Goal: Task Accomplishment & Management: Manage account settings

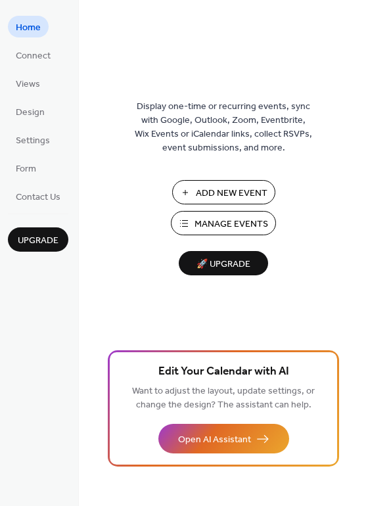
click at [217, 231] on span "Manage Events" at bounding box center [232, 225] width 74 height 14
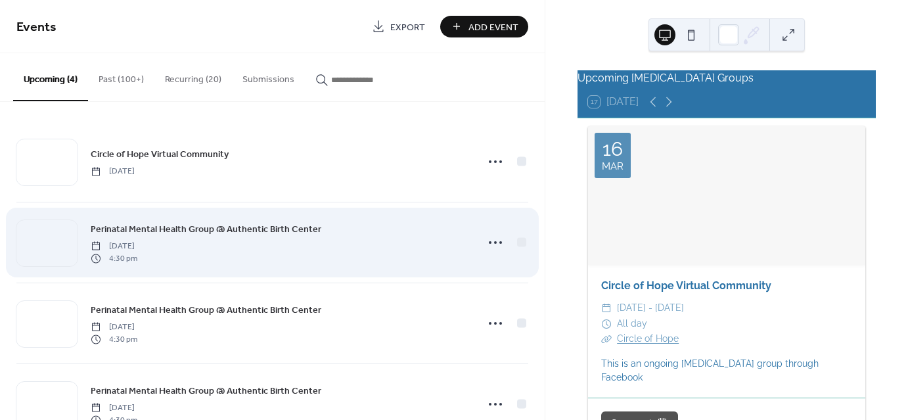
scroll to position [43, 0]
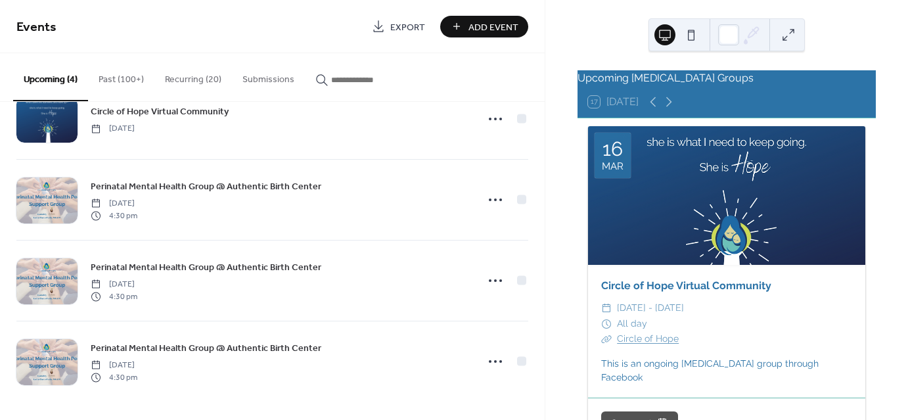
click at [126, 87] on button "Past (100+)" at bounding box center [121, 76] width 66 height 47
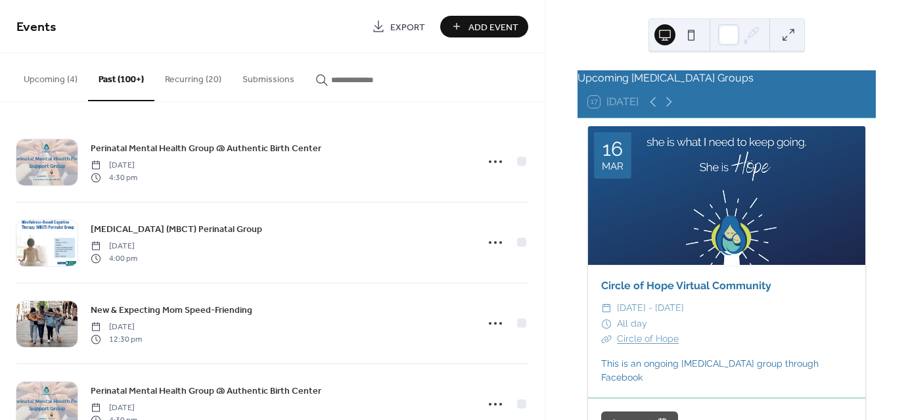
click at [179, 80] on button "Recurring (20)" at bounding box center [193, 76] width 78 height 47
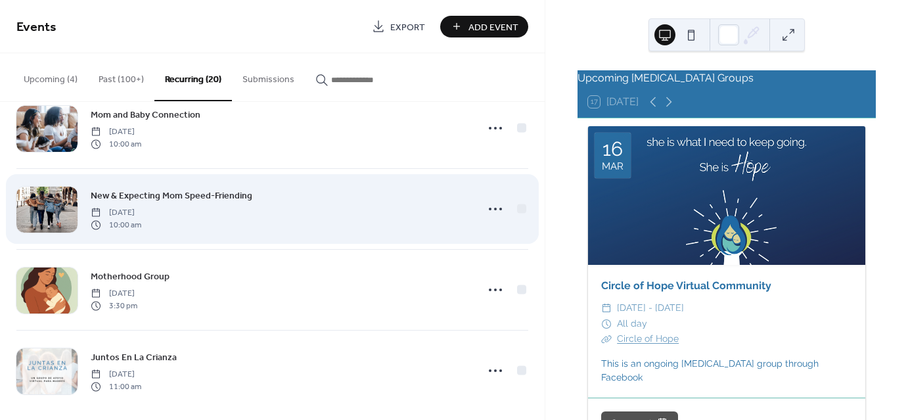
scroll to position [1334, 0]
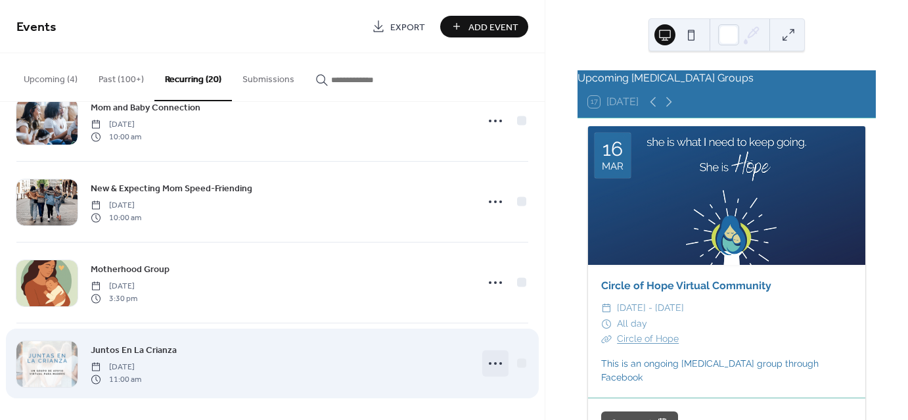
click at [498, 357] on icon at bounding box center [495, 363] width 21 height 21
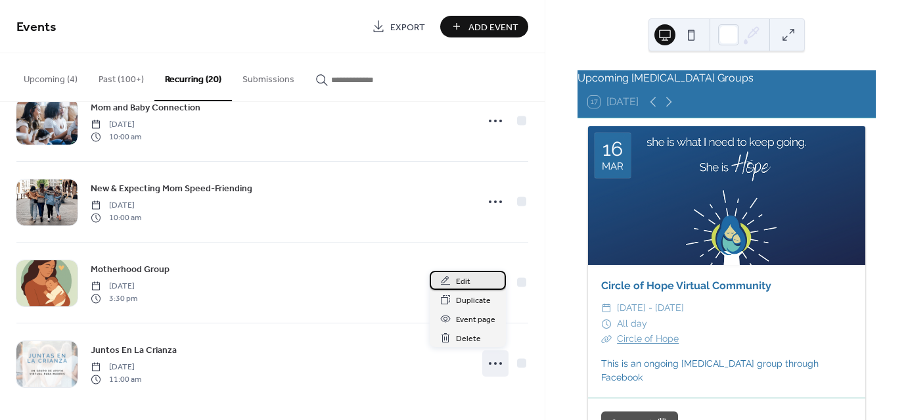
click at [455, 278] on div "Edit" at bounding box center [468, 280] width 76 height 19
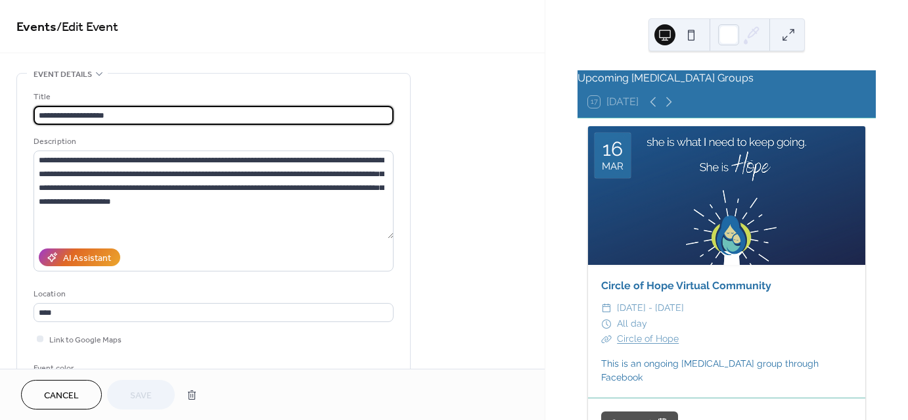
type input "**********"
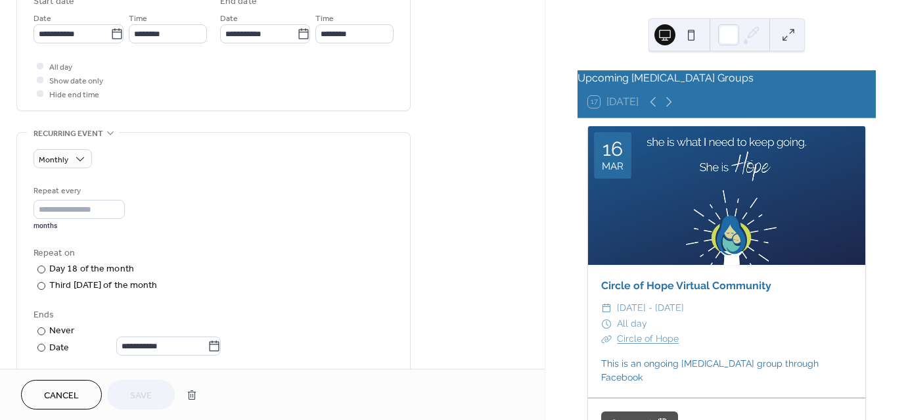
scroll to position [460, 0]
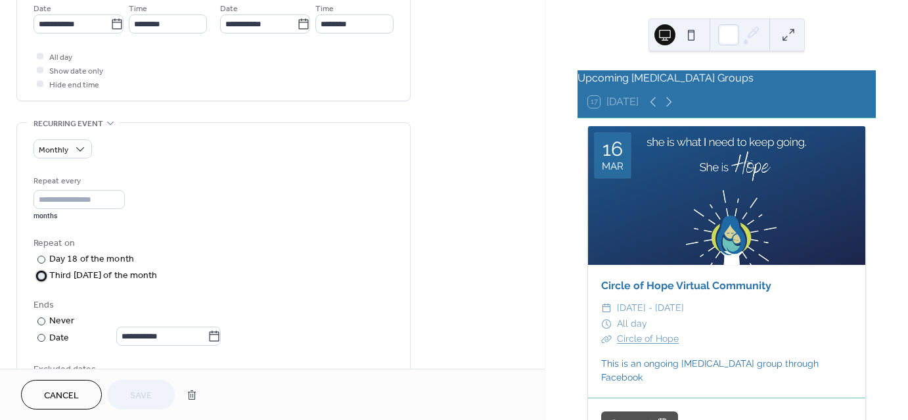
click at [0, 0] on div at bounding box center [0, 0] width 0 height 0
click at [83, 279] on div "Third [DATE] of the month" at bounding box center [103, 276] width 108 height 14
click at [85, 270] on div "Third [DATE] of the month" at bounding box center [103, 276] width 108 height 14
click at [74, 202] on input "*" at bounding box center [79, 199] width 91 height 19
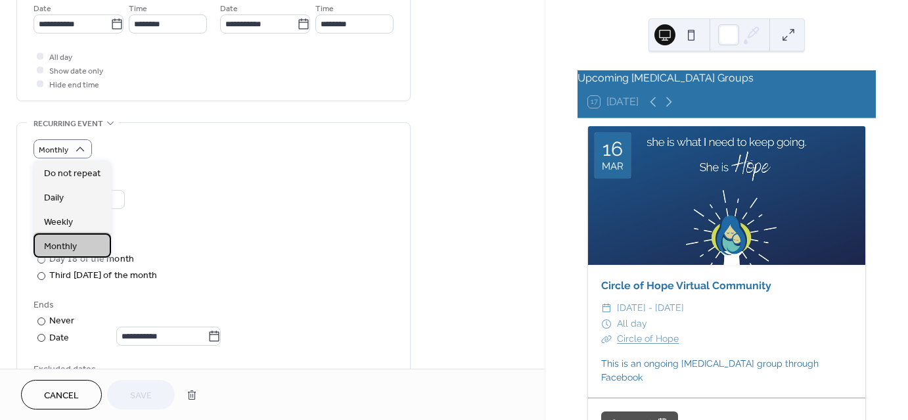
click at [68, 249] on span "Monthly" at bounding box center [60, 246] width 33 height 14
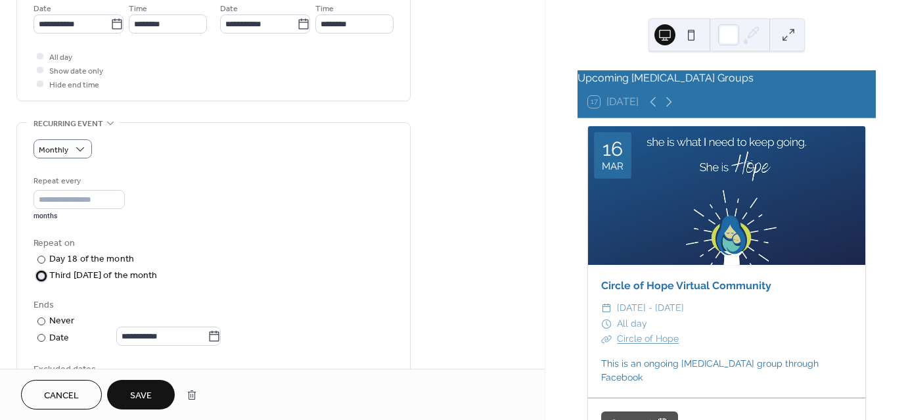
click at [133, 273] on div "Third [DATE] of the month" at bounding box center [103, 276] width 108 height 14
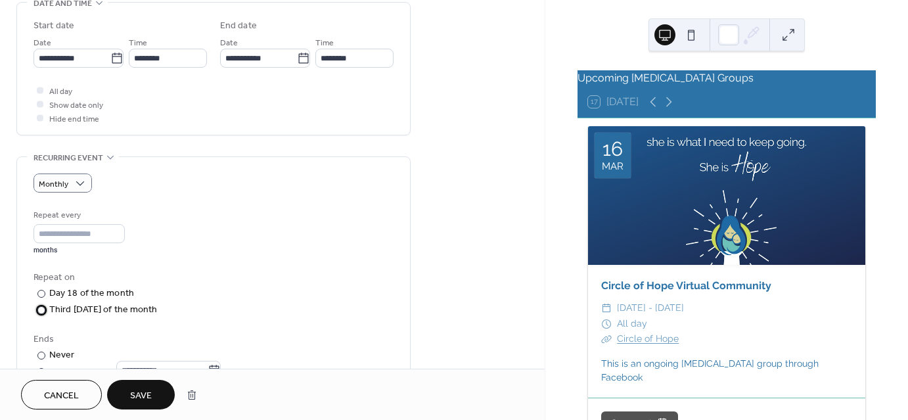
scroll to position [394, 0]
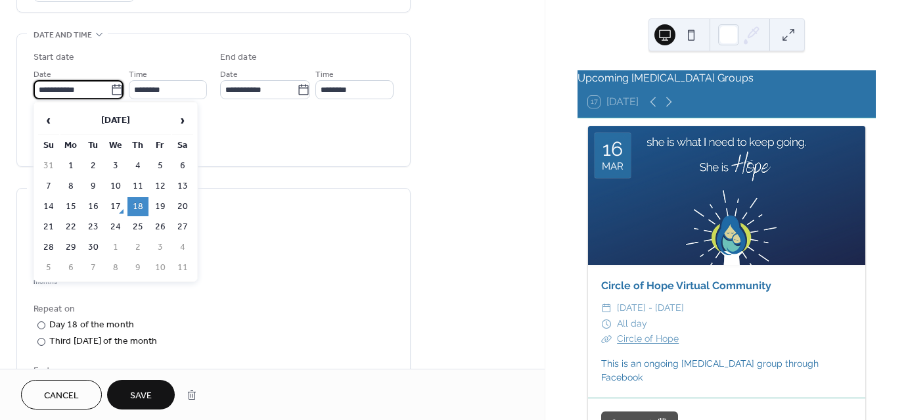
click at [45, 89] on input "**********" at bounding box center [72, 89] width 77 height 19
click at [137, 177] on td "11" at bounding box center [138, 186] width 21 height 19
type input "**********"
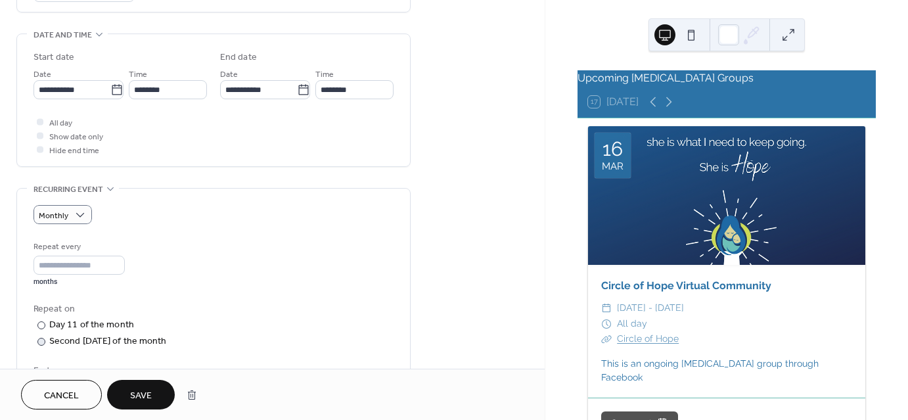
scroll to position [460, 0]
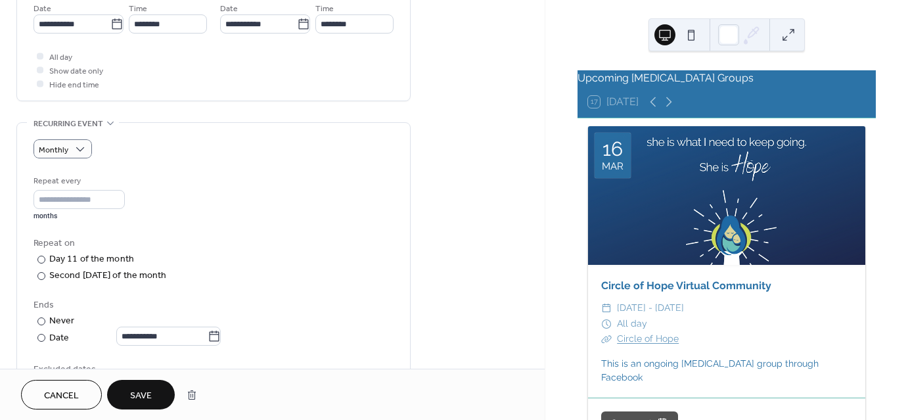
click at [140, 398] on span "Save" at bounding box center [141, 396] width 22 height 14
